Goal: Information Seeking & Learning: Learn about a topic

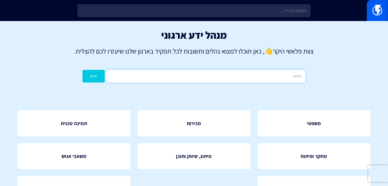
click at [177, 77] on input "text" at bounding box center [205, 76] width 199 height 13
type input "אוטומציה"
click at [96, 74] on button "חפש" at bounding box center [94, 76] width 22 height 13
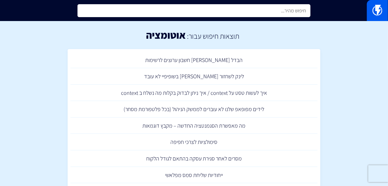
click at [267, 13] on input "text" at bounding box center [193, 10] width 233 height 13
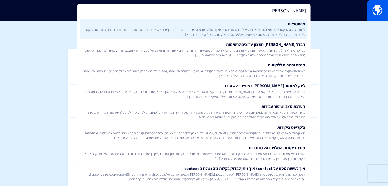
type input "[PERSON_NAME]"
click at [279, 22] on link "אוטומציות לקוח טוען שאנשי קשר לא נכנסים לאוטמציה כלל יש לבדוק זאת בסטטיסטיקות ש…" at bounding box center [193, 29] width 227 height 21
